Goal: Book appointment/travel/reservation

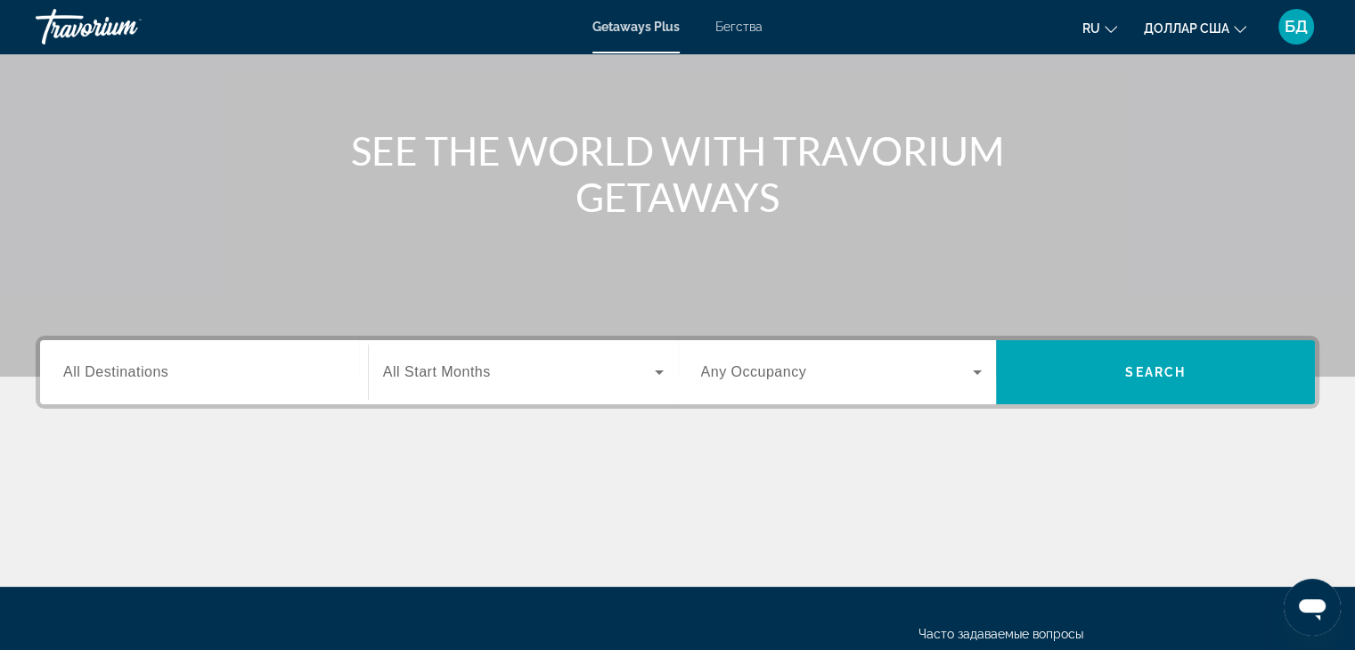
scroll to position [178, 0]
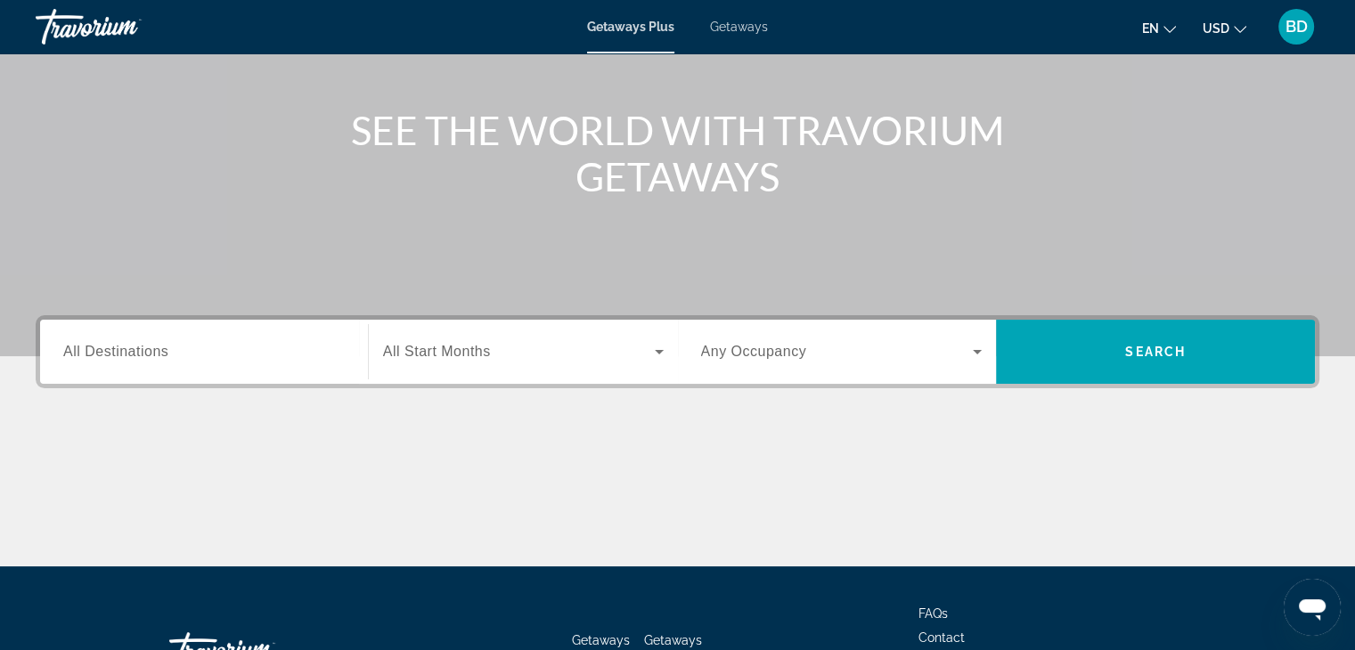
click at [110, 356] on span "All Destinations" at bounding box center [115, 351] width 105 height 15
click at [110, 356] on input "Destination All Destinations" at bounding box center [204, 352] width 282 height 21
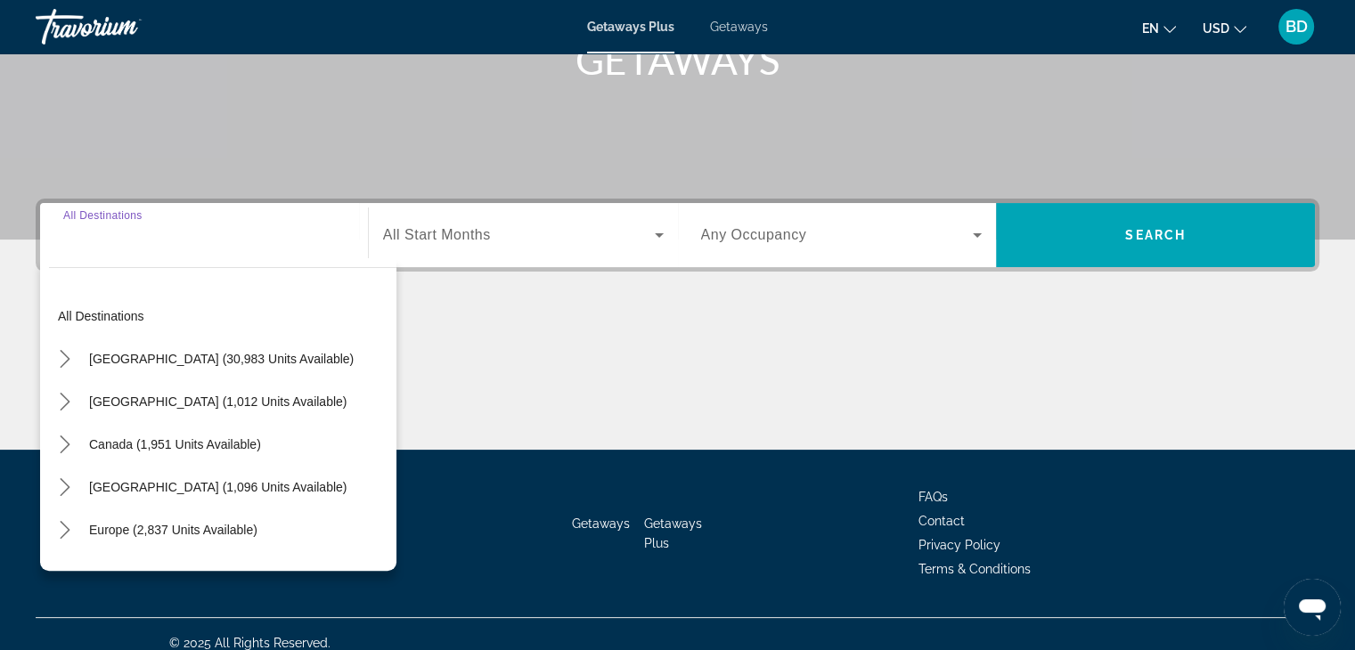
scroll to position [313, 0]
